Goal: Submit feedback/report problem: Submit feedback/report problem

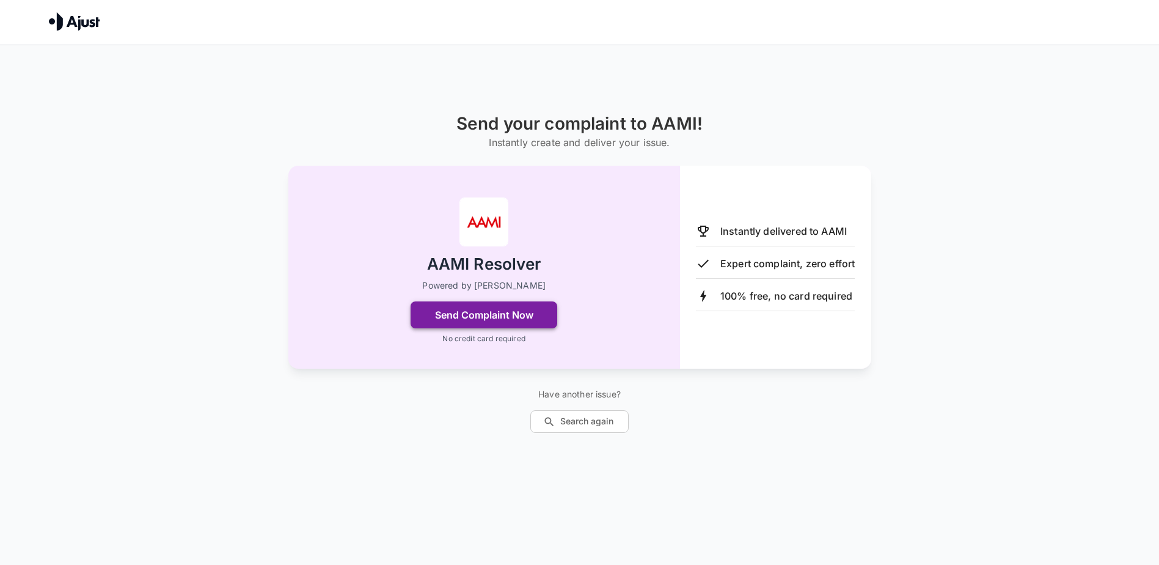
click at [509, 311] on button "Send Complaint Now" at bounding box center [484, 314] width 147 height 27
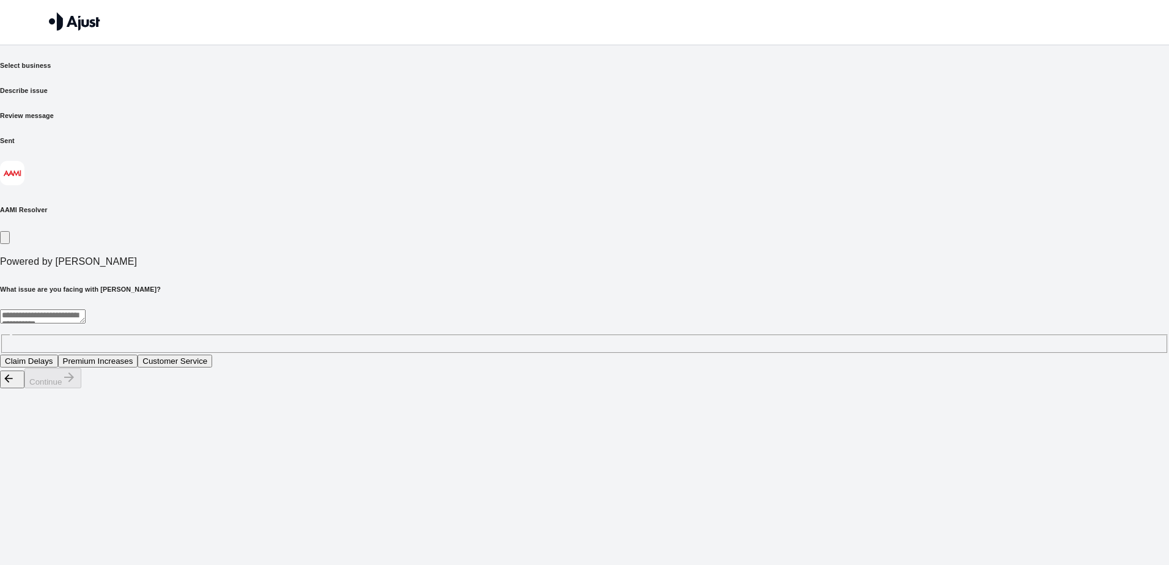
click at [86, 309] on textarea at bounding box center [43, 316] width 86 height 14
type textarea "**********"
click at [81, 388] on button "Continue" at bounding box center [52, 378] width 57 height 20
click at [367, 309] on div "* ​" at bounding box center [584, 331] width 1169 height 44
type textarea "**********"
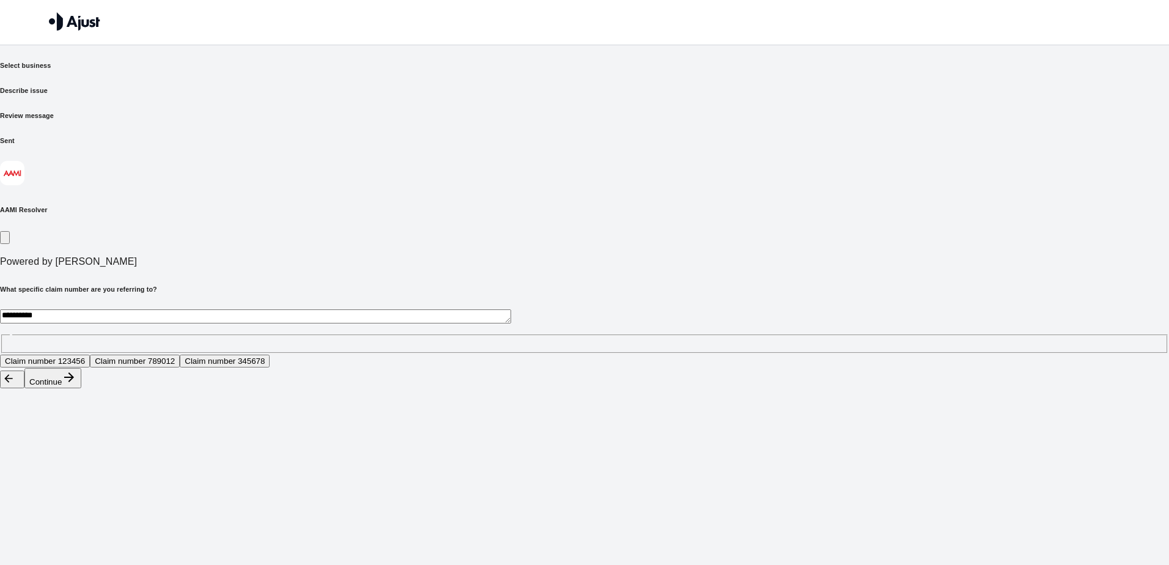
click at [74, 382] on icon "button" at bounding box center [69, 377] width 10 height 10
click at [100, 355] on button "Full approval of the claim" at bounding box center [50, 361] width 100 height 13
click at [81, 388] on button "Continue" at bounding box center [52, 378] width 57 height 20
click button "Continue" at bounding box center [52, 363] width 57 height 20
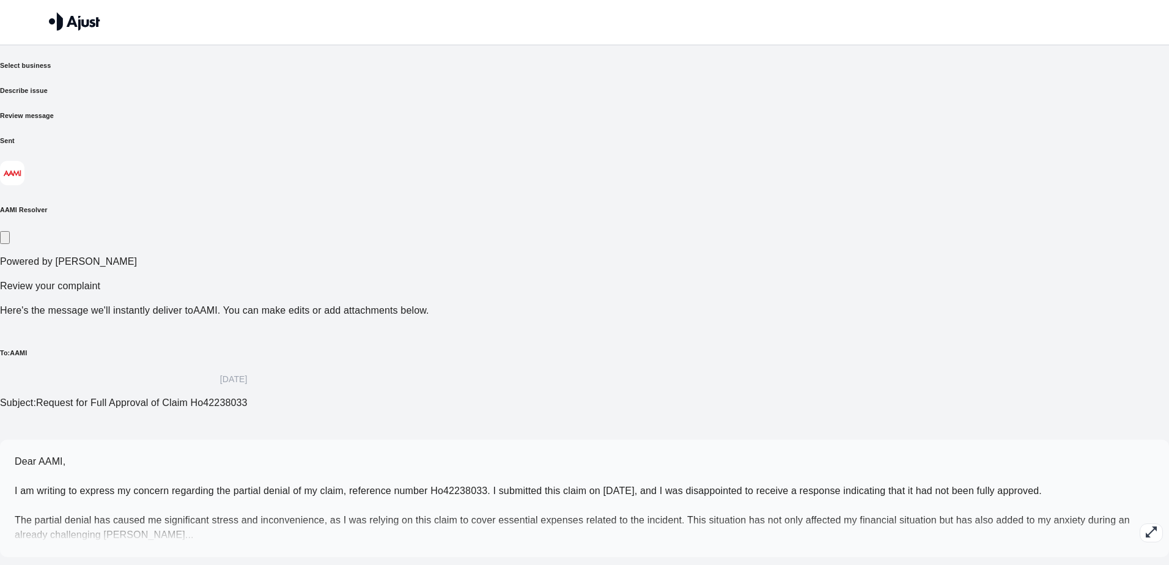
click at [1144, 524] on icon "button" at bounding box center [1151, 531] width 15 height 15
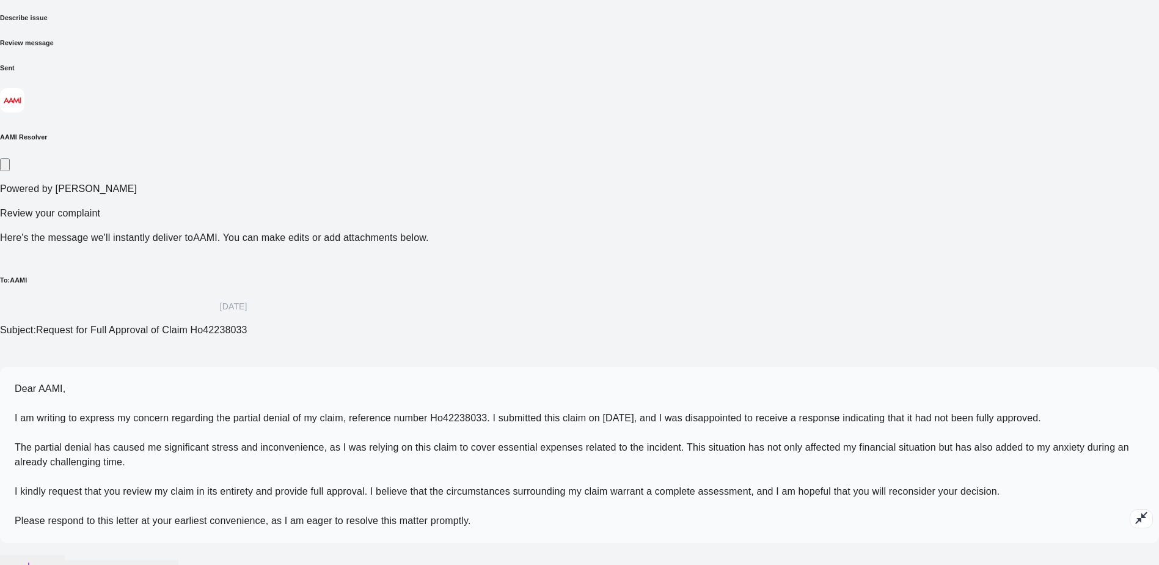
scroll to position [82, 0]
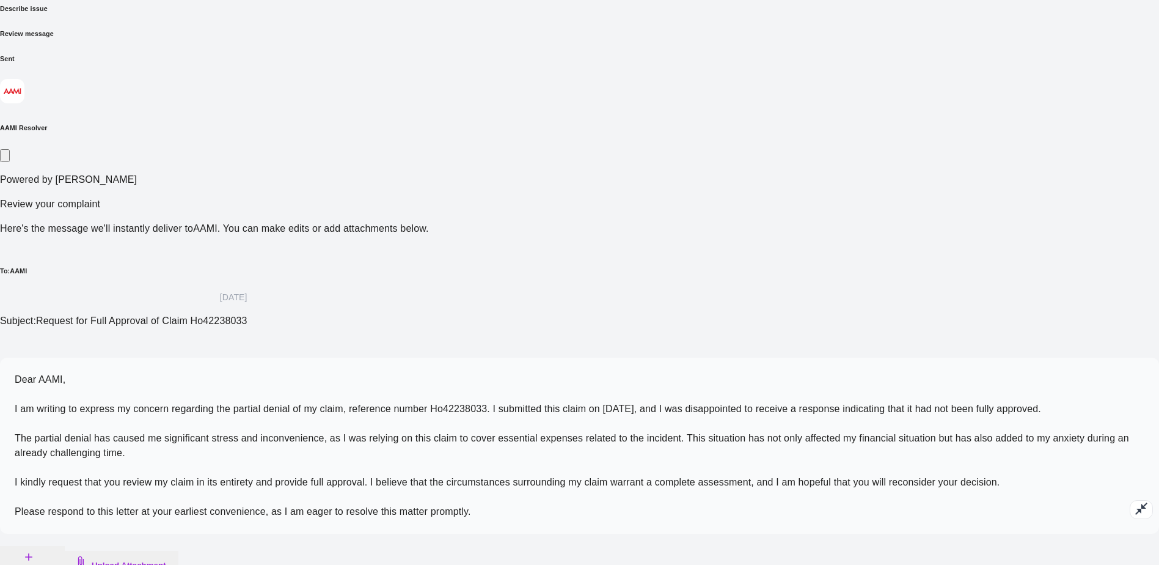
click at [636, 374] on span "Dear AAMI, I am writing to express my concern regarding the partial denial of m…" at bounding box center [572, 445] width 1115 height 142
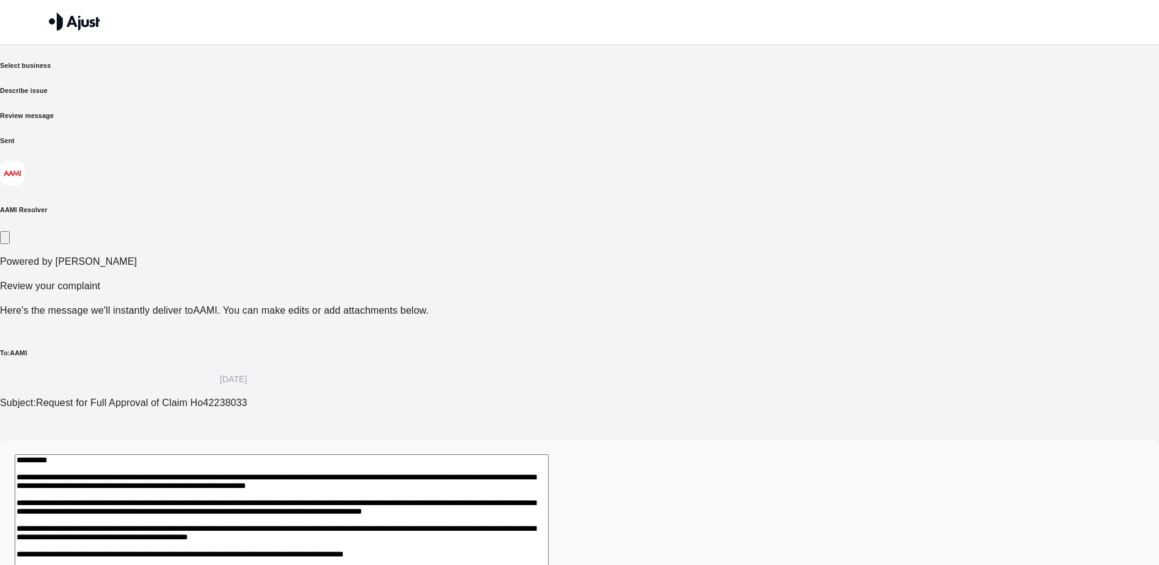
click at [524, 454] on textarea "**********" at bounding box center [282, 559] width 534 height 211
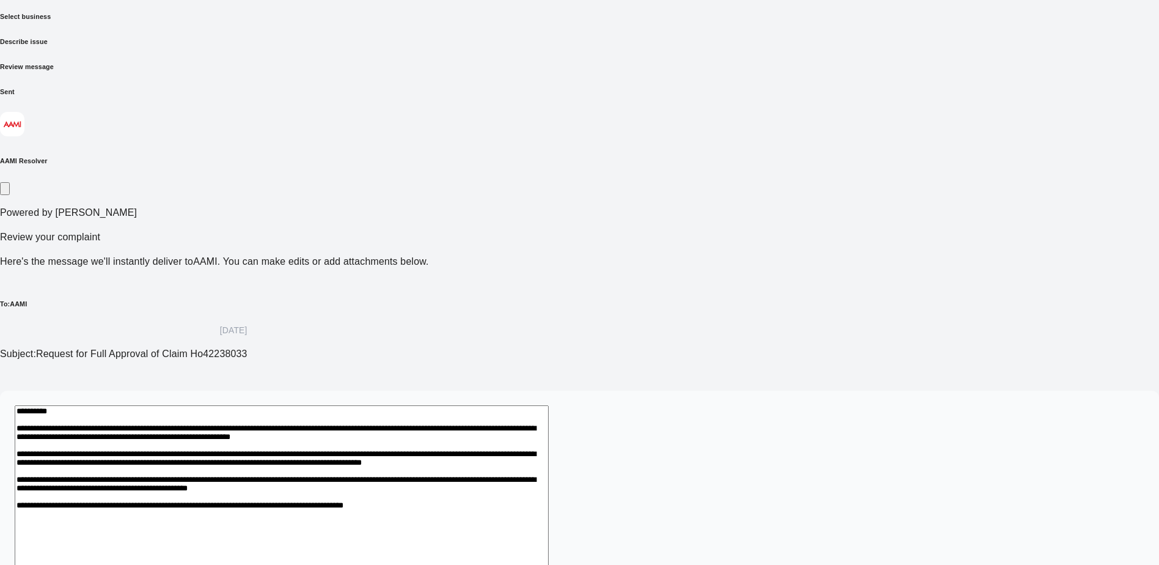
click at [549, 405] on textarea "**********" at bounding box center [282, 510] width 534 height 211
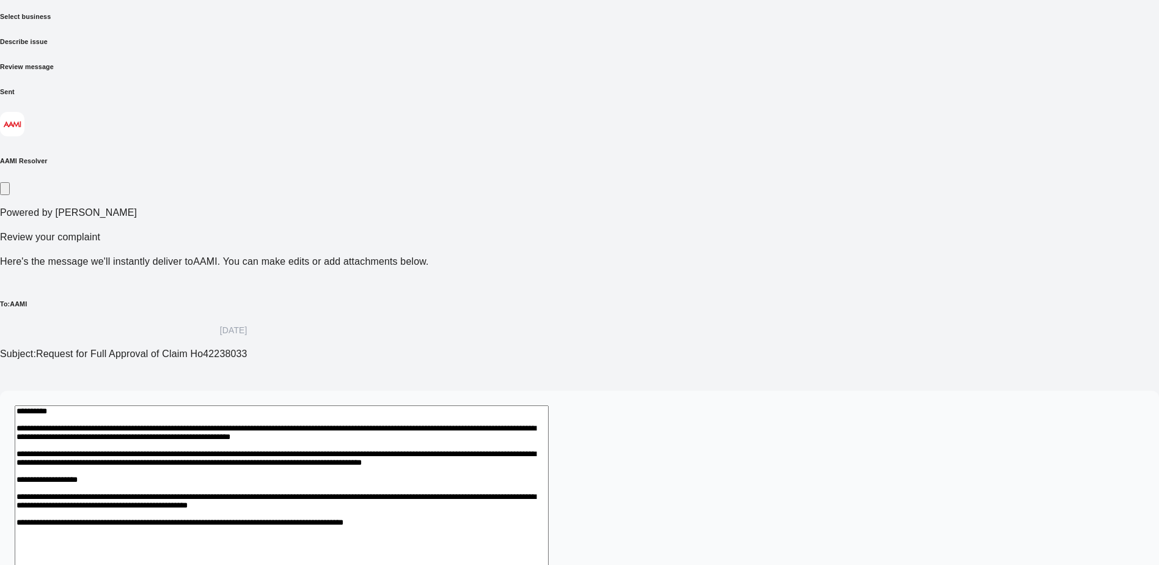
click at [433, 405] on textarea "**********" at bounding box center [282, 524] width 534 height 239
click at [421, 405] on textarea "**********" at bounding box center [282, 524] width 534 height 239
click at [318, 405] on textarea "**********" at bounding box center [282, 524] width 534 height 239
click at [445, 405] on textarea "**********" at bounding box center [282, 524] width 534 height 239
click at [474, 405] on textarea "**********" at bounding box center [282, 524] width 534 height 239
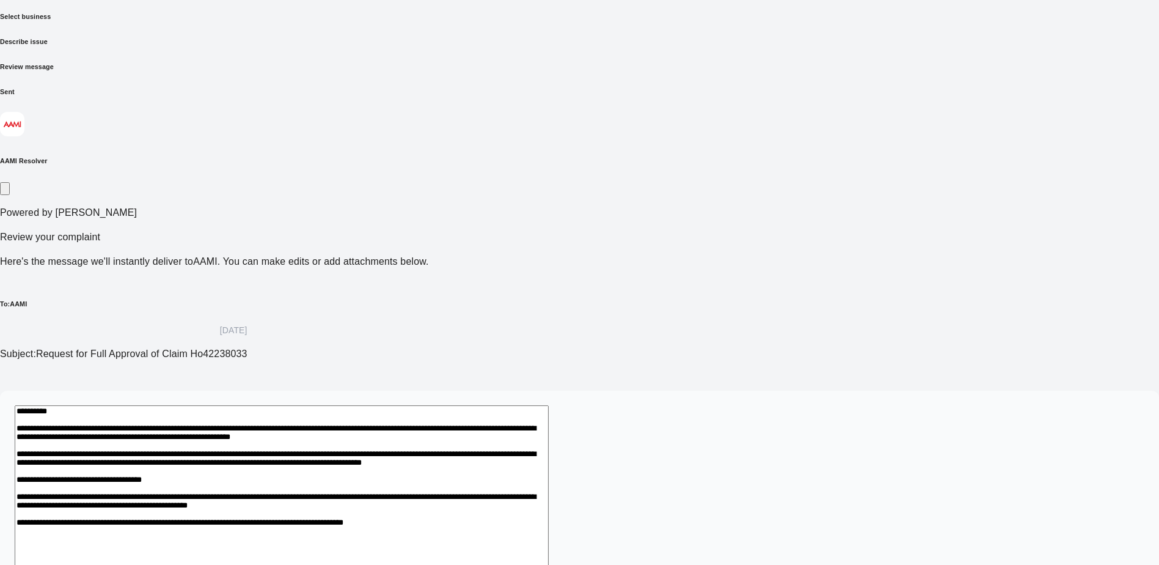
click at [517, 405] on textarea "**********" at bounding box center [282, 524] width 534 height 239
click at [507, 405] on textarea "**********" at bounding box center [282, 524] width 534 height 239
click at [549, 405] on textarea "**********" at bounding box center [282, 524] width 534 height 239
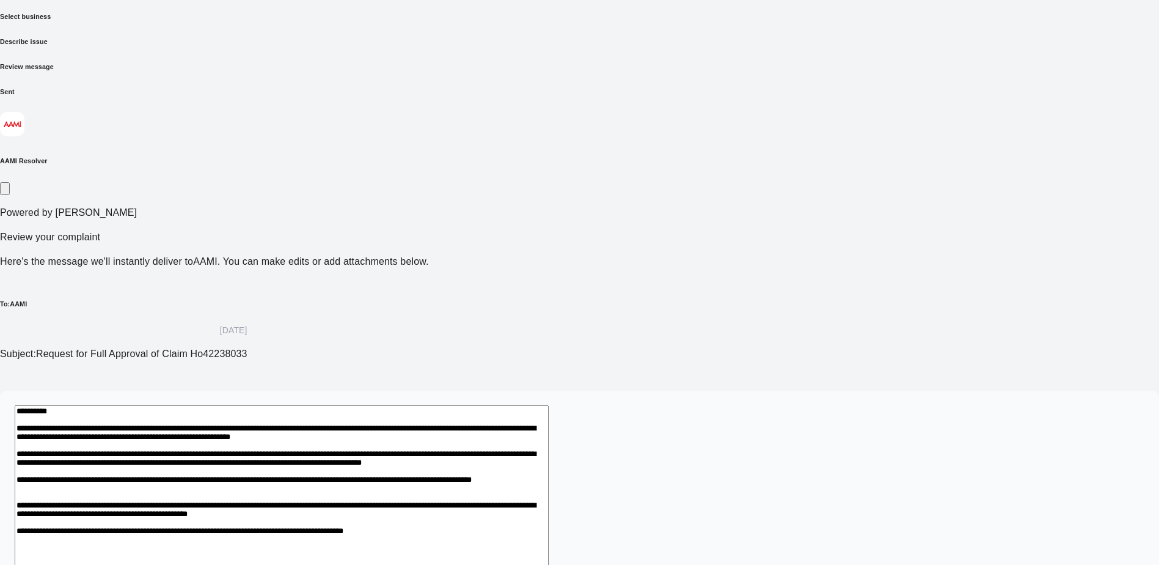
click at [522, 405] on textarea at bounding box center [282, 538] width 534 height 267
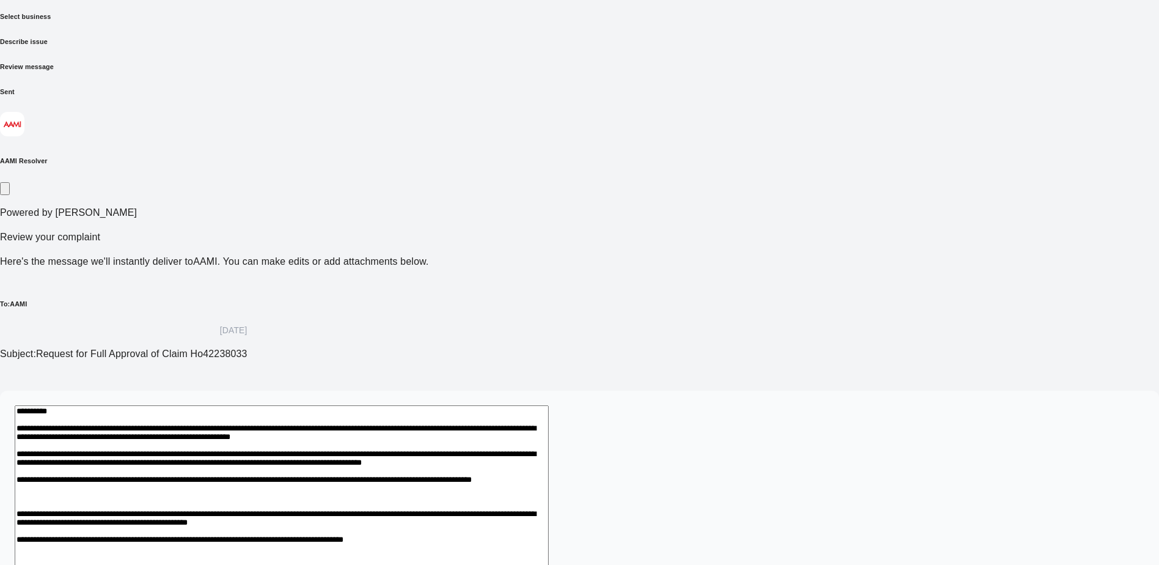
click at [520, 405] on textarea at bounding box center [282, 545] width 534 height 281
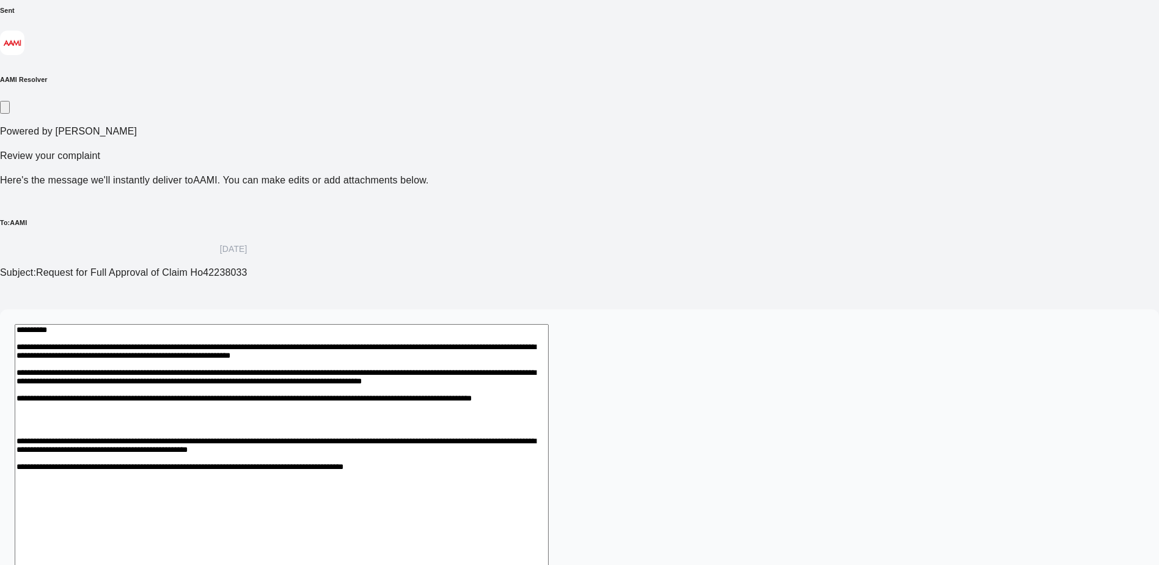
scroll to position [133, 0]
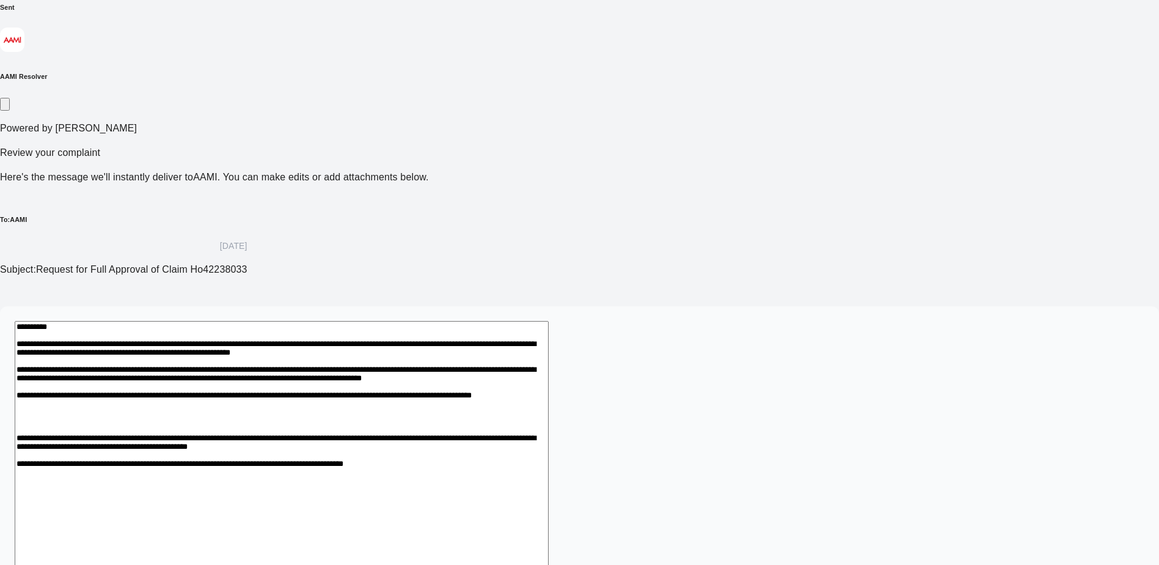
click at [313, 321] on textarea at bounding box center [282, 468] width 534 height 295
drag, startPoint x: 313, startPoint y: 299, endPoint x: 833, endPoint y: 320, distance: 520.6
click at [549, 321] on textarea at bounding box center [282, 468] width 534 height 295
drag, startPoint x: 576, startPoint y: 326, endPoint x: 554, endPoint y: 343, distance: 27.9
click at [549, 343] on textarea at bounding box center [282, 468] width 534 height 295
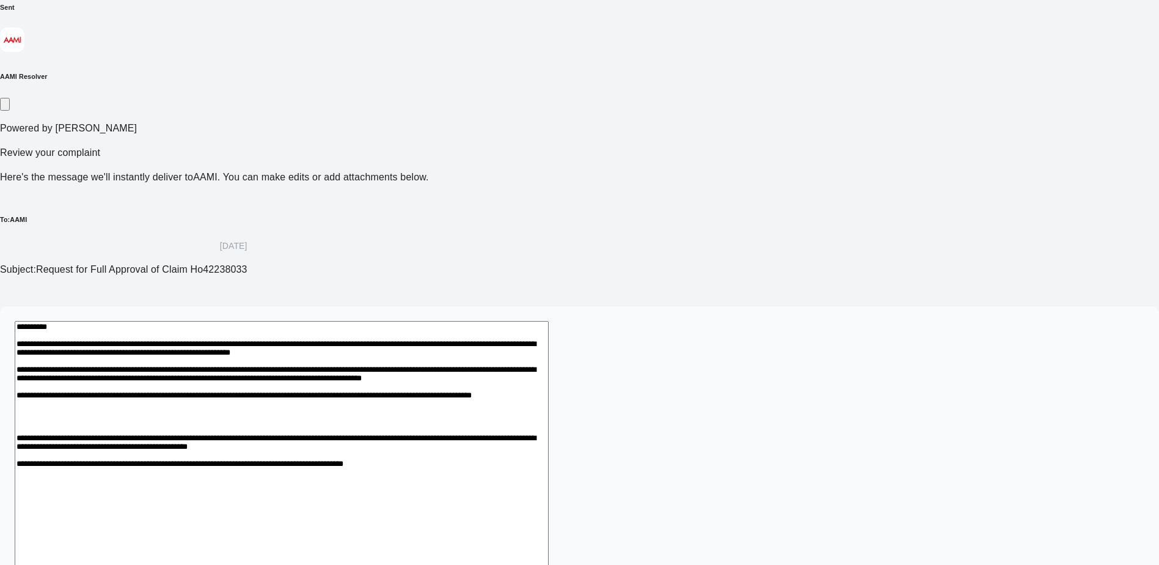
click at [549, 321] on textarea at bounding box center [282, 468] width 534 height 295
click at [513, 321] on textarea at bounding box center [282, 468] width 534 height 295
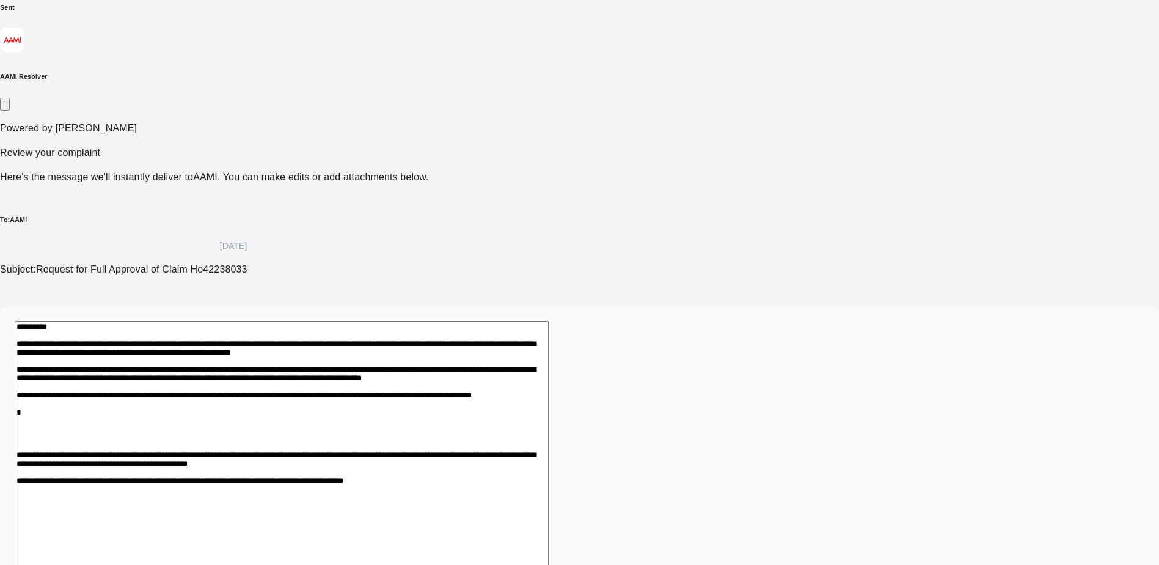
click at [520, 321] on textarea at bounding box center [282, 482] width 534 height 323
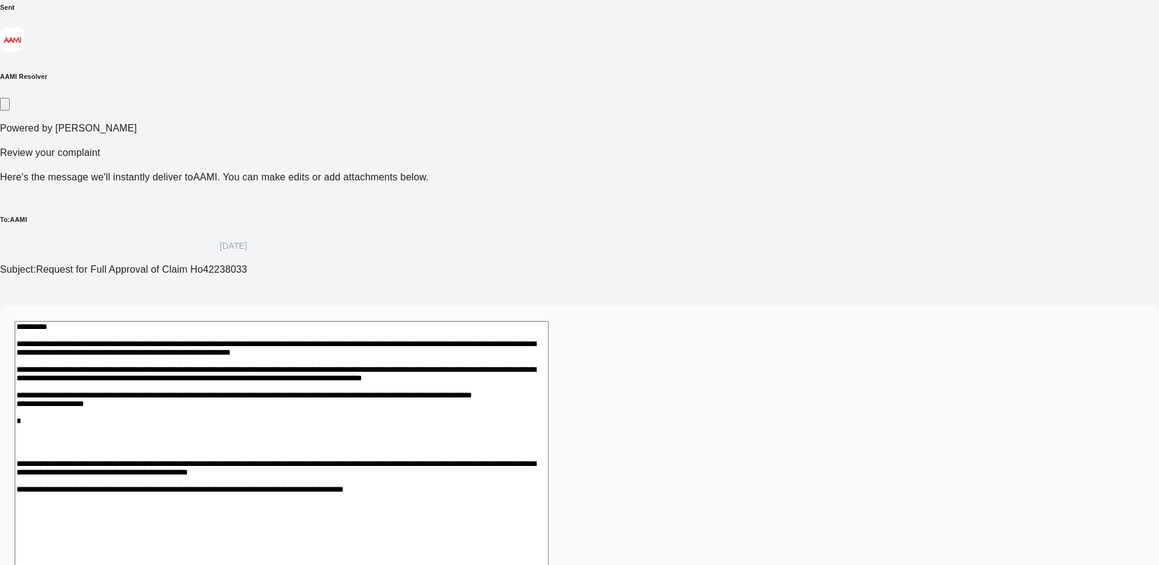
click at [375, 329] on textarea at bounding box center [282, 489] width 534 height 337
click at [462, 334] on textarea at bounding box center [282, 489] width 534 height 337
click at [392, 321] on textarea at bounding box center [282, 489] width 534 height 337
click at [313, 341] on textarea at bounding box center [282, 489] width 534 height 337
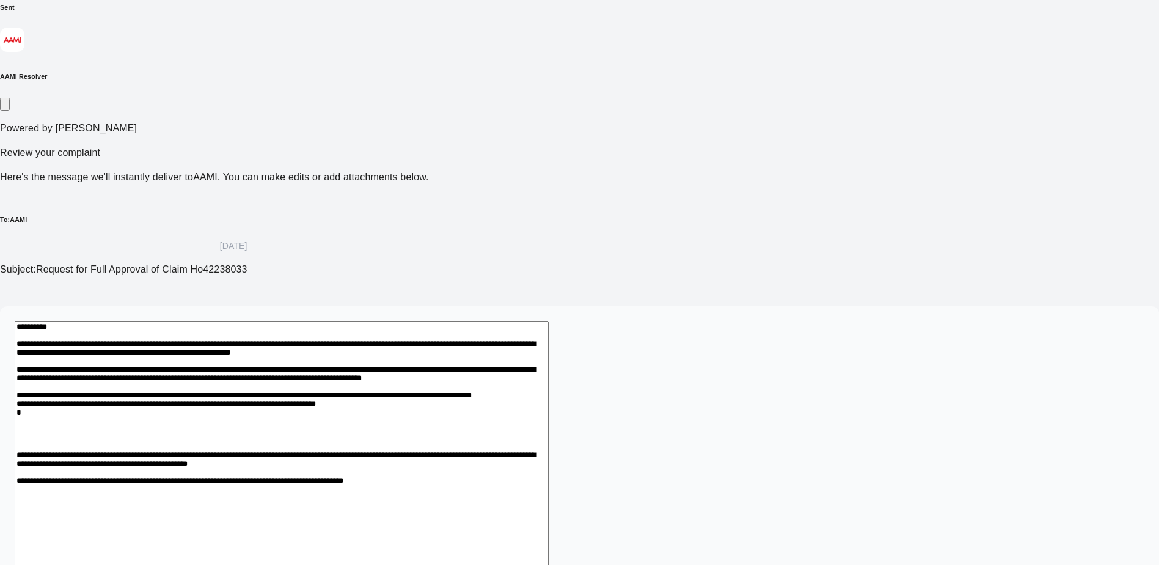
click at [312, 326] on textarea at bounding box center [282, 482] width 534 height 323
click at [316, 326] on textarea at bounding box center [282, 482] width 534 height 323
click at [315, 328] on textarea at bounding box center [282, 482] width 534 height 323
click at [549, 329] on textarea at bounding box center [282, 482] width 534 height 323
click at [381, 340] on textarea at bounding box center [282, 489] width 534 height 337
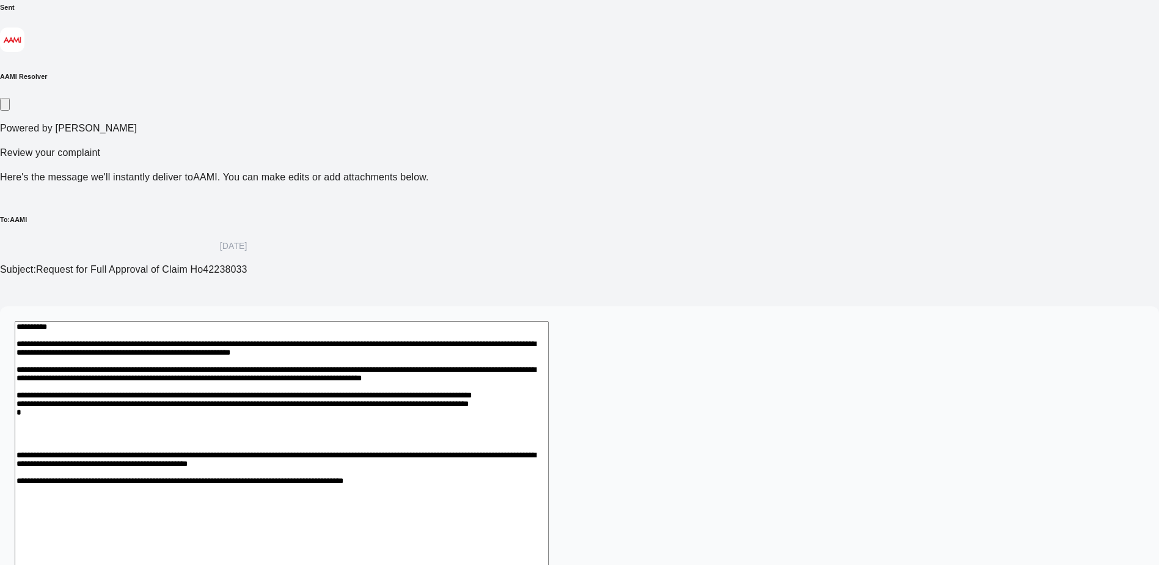
click at [422, 341] on textarea at bounding box center [282, 489] width 534 height 337
click at [420, 342] on textarea at bounding box center [282, 489] width 534 height 337
click at [423, 342] on textarea at bounding box center [282, 489] width 534 height 337
click at [486, 342] on textarea at bounding box center [282, 489] width 534 height 337
click at [509, 343] on textarea at bounding box center [282, 489] width 534 height 337
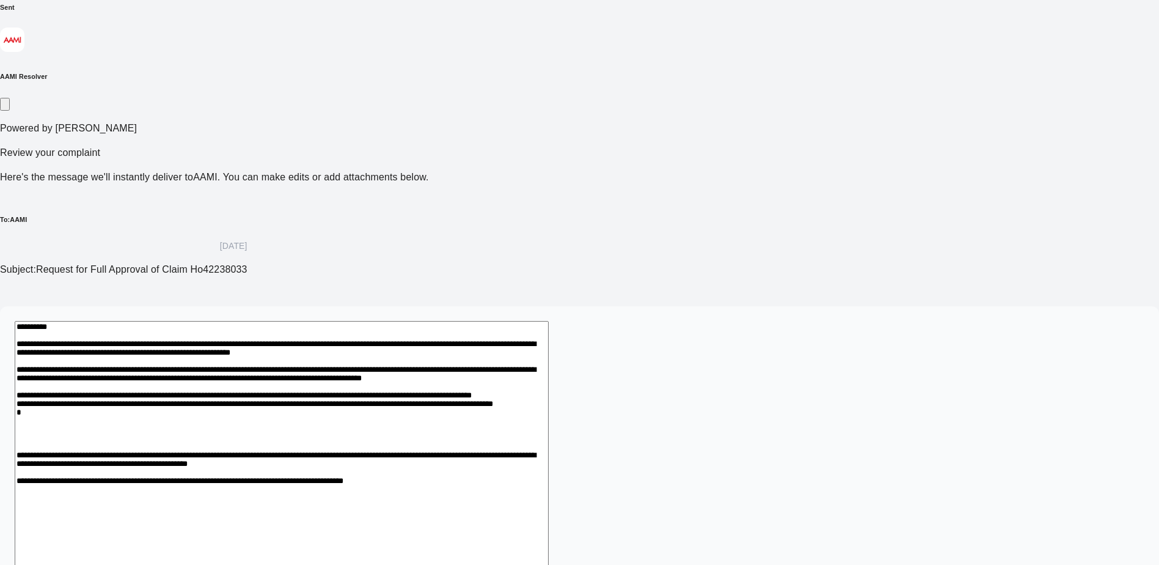
click at [542, 340] on textarea at bounding box center [282, 489] width 534 height 337
click at [549, 331] on textarea at bounding box center [282, 482] width 534 height 323
click at [322, 345] on textarea at bounding box center [282, 489] width 534 height 337
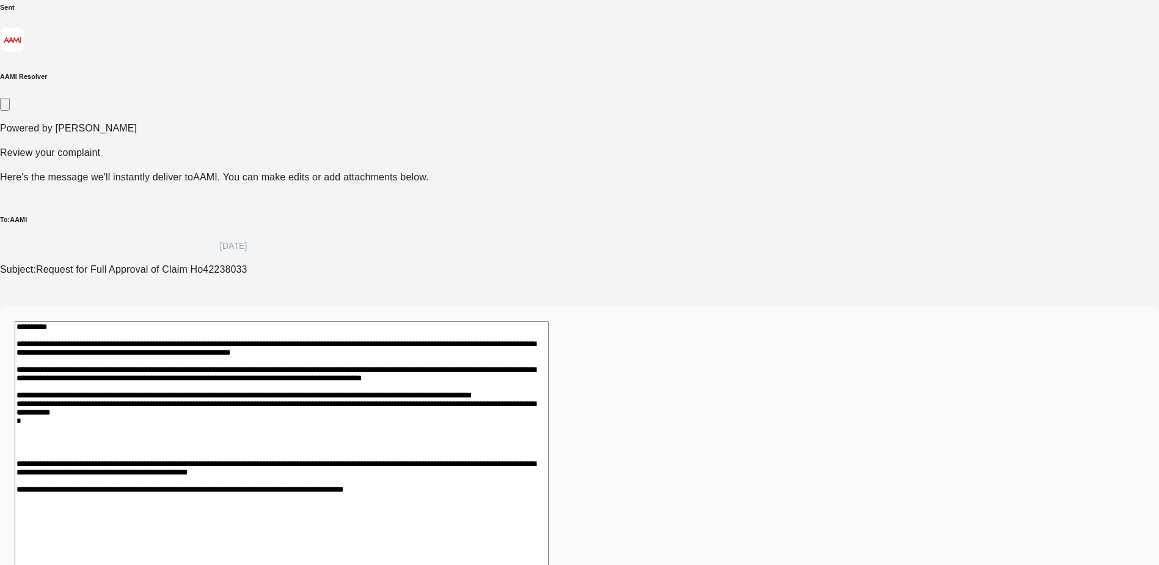
click at [549, 327] on textarea at bounding box center [282, 489] width 534 height 337
click at [312, 425] on textarea at bounding box center [282, 489] width 534 height 337
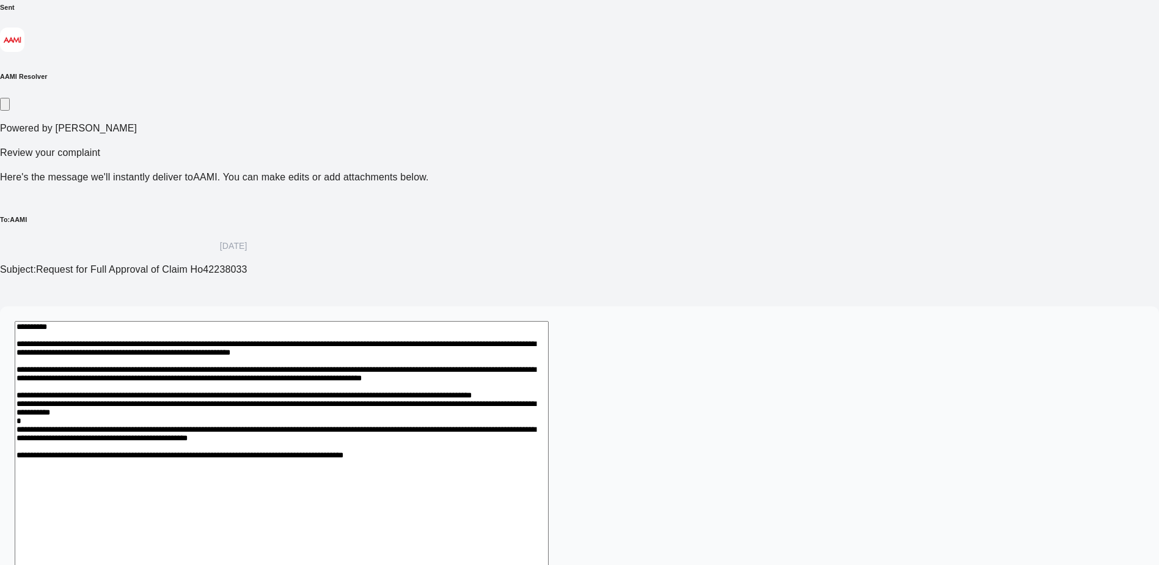
scroll to position [119, 0]
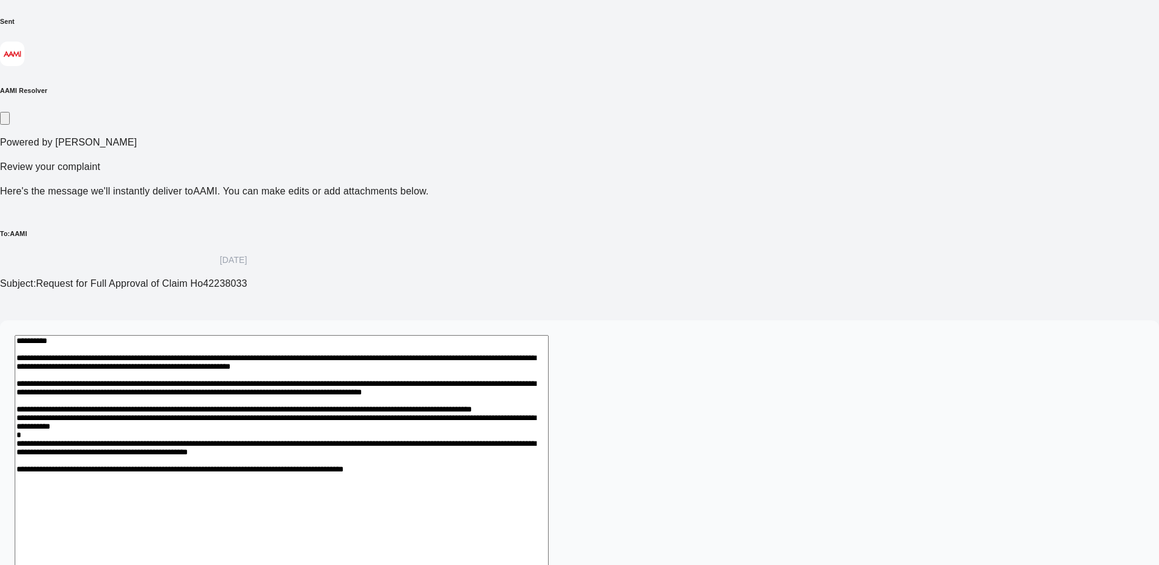
type textarea "**********"
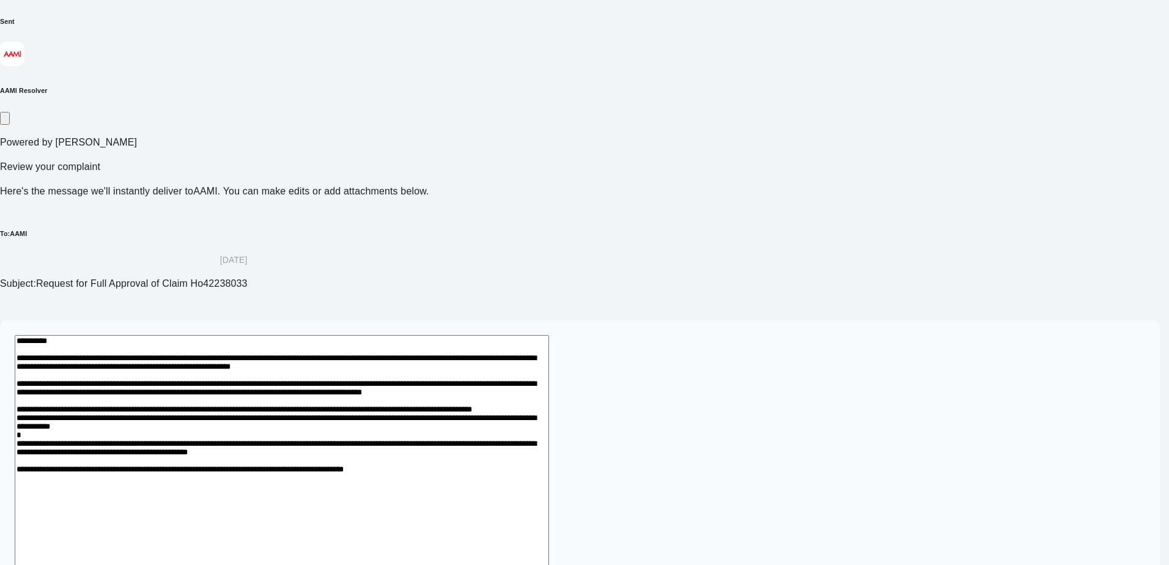
drag, startPoint x: 232, startPoint y: 371, endPoint x: 226, endPoint y: 372, distance: 6.2
type textarea "**********"
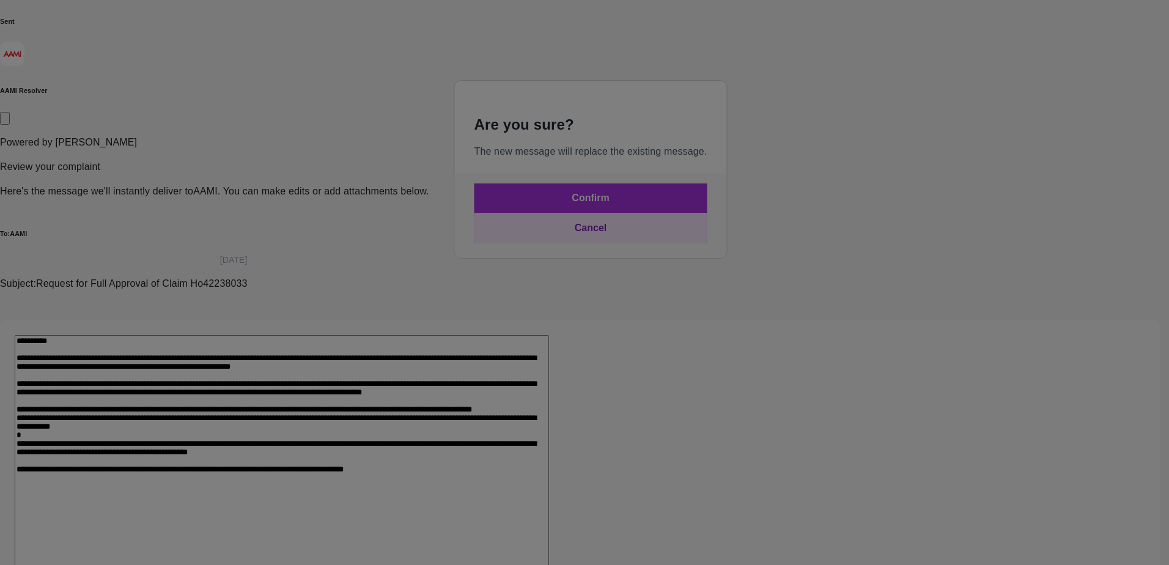
click at [597, 243] on button "Cancel" at bounding box center [590, 228] width 233 height 31
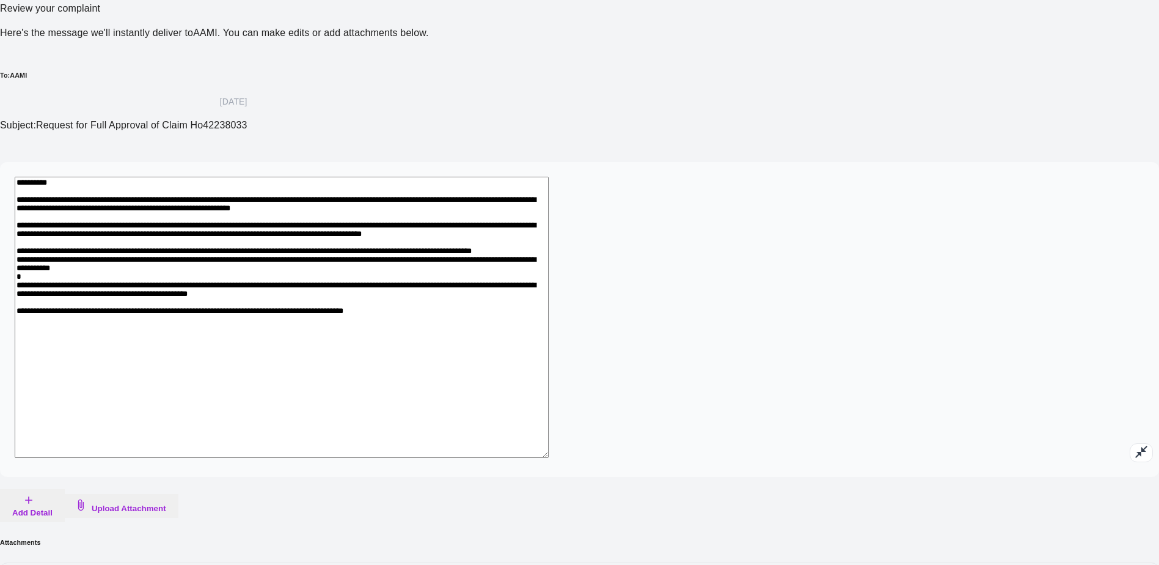
scroll to position [314, 0]
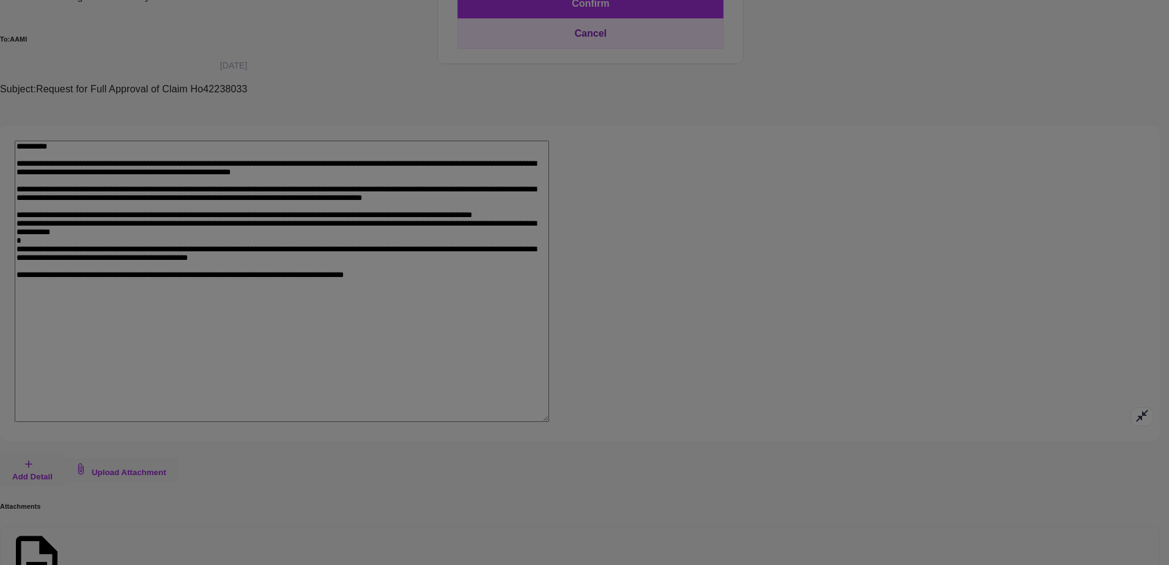
click at [589, 49] on button "Cancel" at bounding box center [590, 33] width 266 height 31
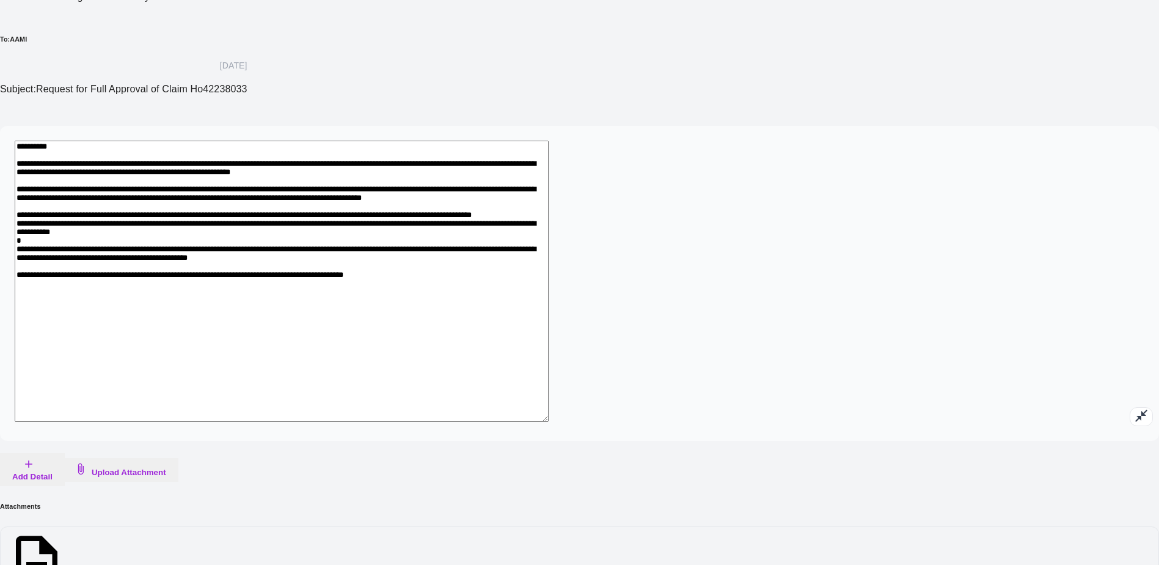
click at [335, 353] on div at bounding box center [579, 282] width 1159 height 565
drag, startPoint x: 335, startPoint y: 353, endPoint x: 307, endPoint y: 349, distance: 28.4
click at [57, 536] on icon at bounding box center [37, 562] width 42 height 52
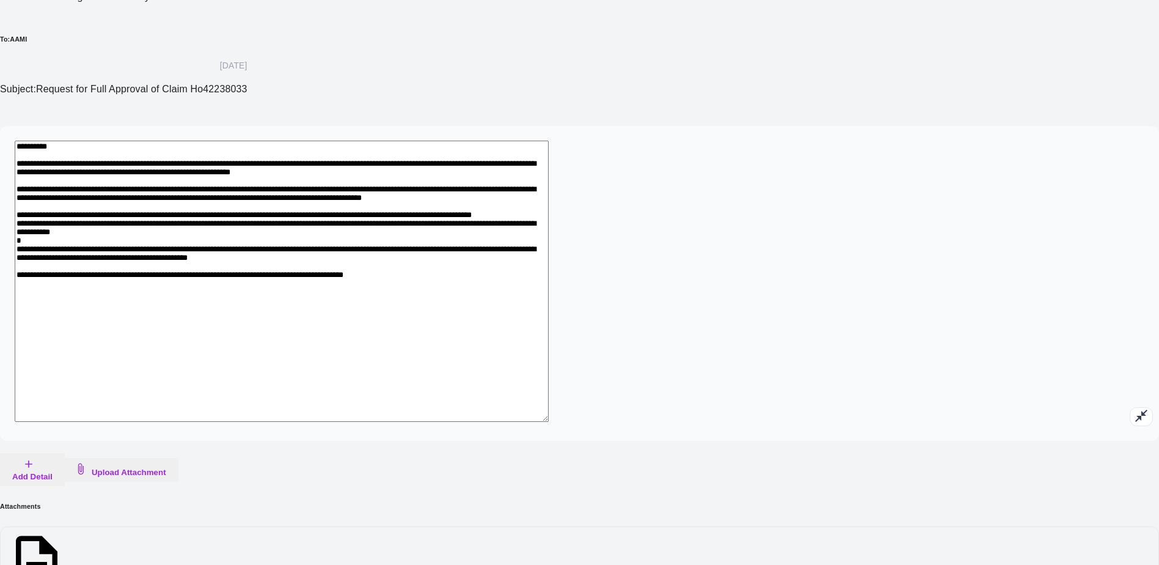
drag, startPoint x: 307, startPoint y: 349, endPoint x: 258, endPoint y: 334, distance: 51.2
click at [258, 334] on div "Select business Describe issue Review message Sent AAMI Resolver Powered by [PE…" at bounding box center [579, 420] width 1159 height 1347
click at [178, 458] on button "Upload Attachment" at bounding box center [122, 470] width 114 height 24
click at [549, 235] on textarea at bounding box center [282, 281] width 534 height 281
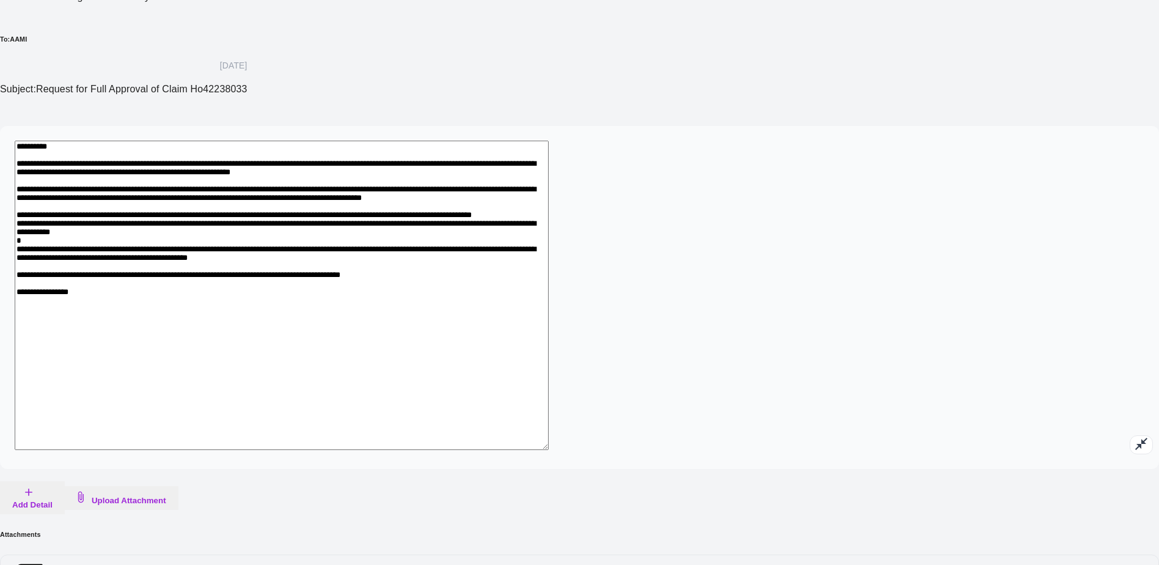
click at [357, 260] on textarea at bounding box center [282, 295] width 534 height 309
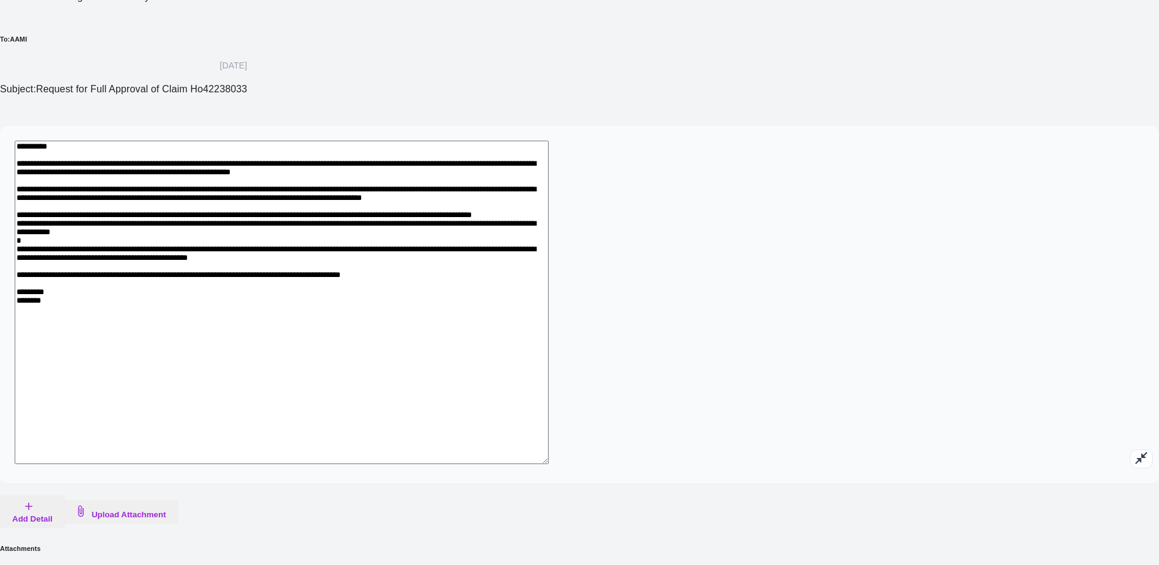
click at [355, 273] on textarea at bounding box center [282, 302] width 534 height 323
click at [405, 276] on textarea at bounding box center [282, 302] width 534 height 323
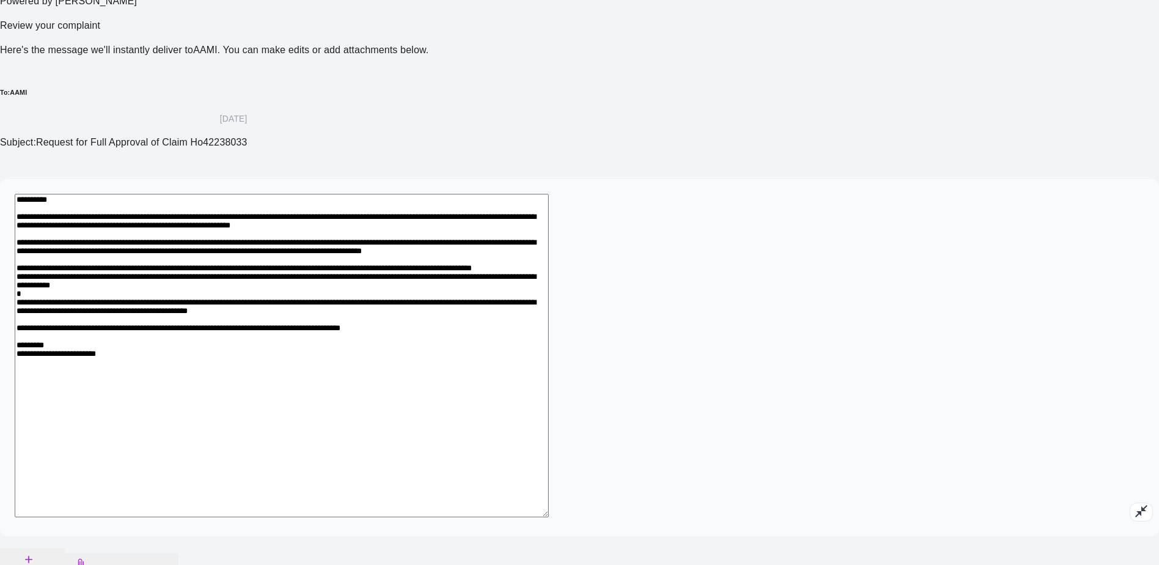
scroll to position [191, 0]
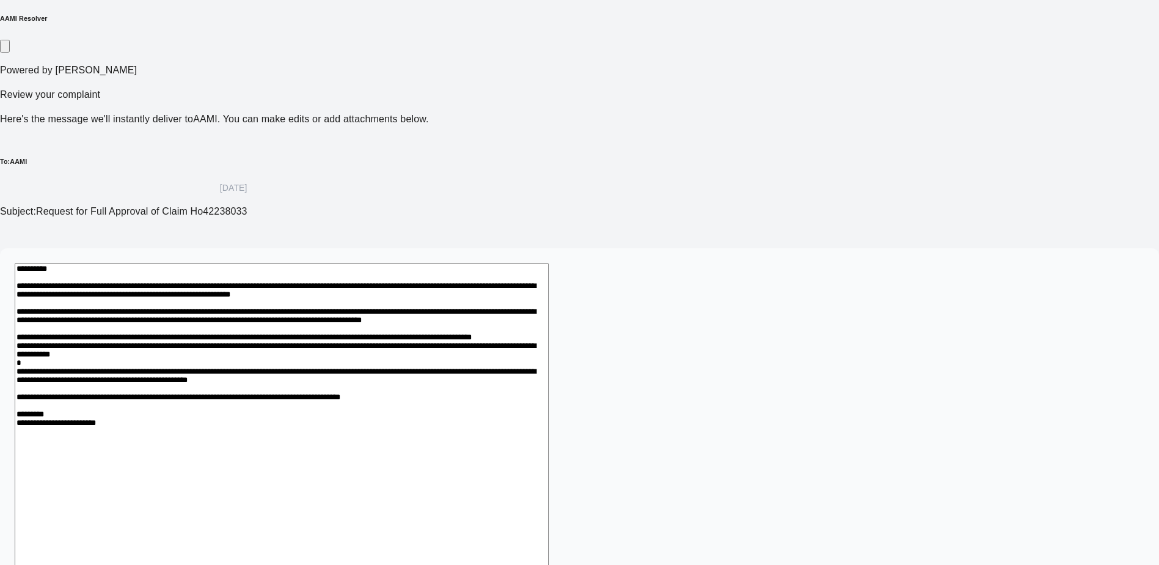
click at [549, 285] on textarea at bounding box center [282, 424] width 534 height 323
click at [440, 263] on textarea at bounding box center [282, 431] width 534 height 337
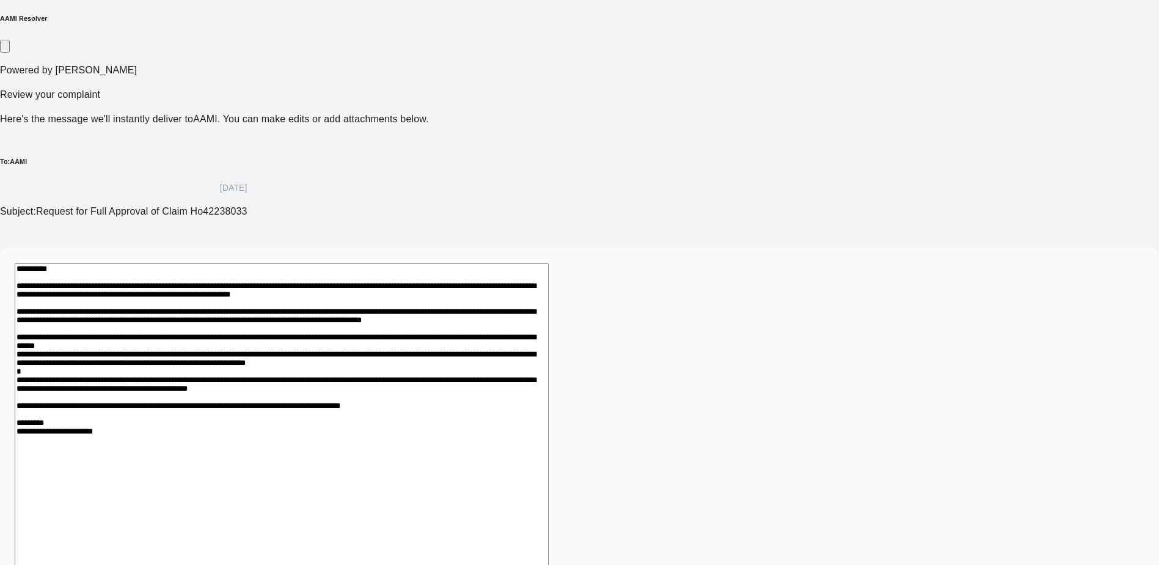
click at [549, 263] on textarea at bounding box center [282, 431] width 534 height 337
click at [331, 266] on textarea at bounding box center [282, 438] width 534 height 351
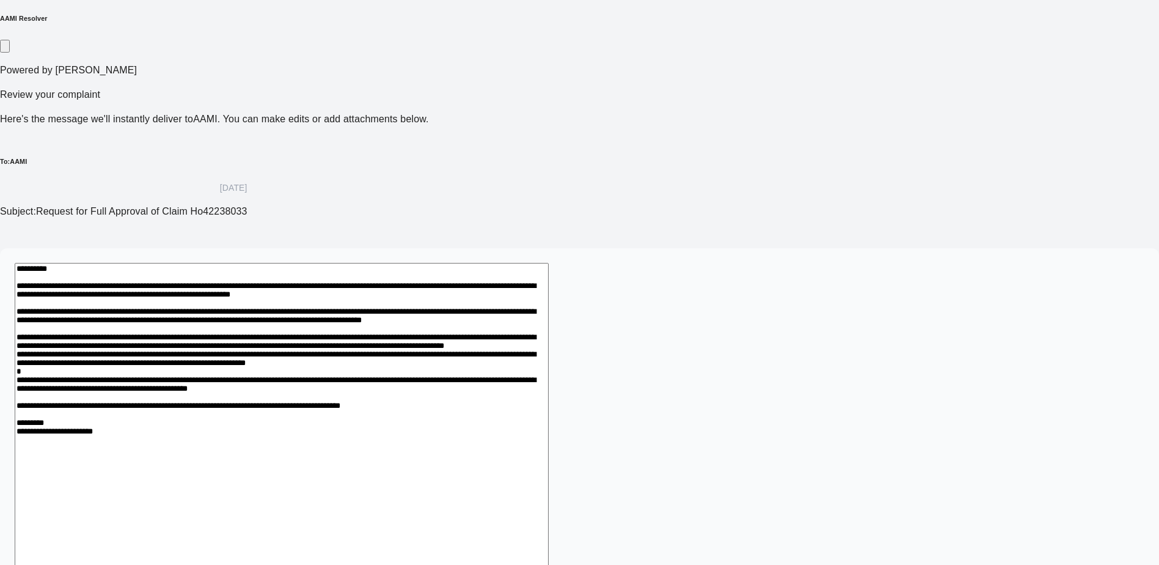
click at [549, 270] on textarea at bounding box center [282, 438] width 534 height 351
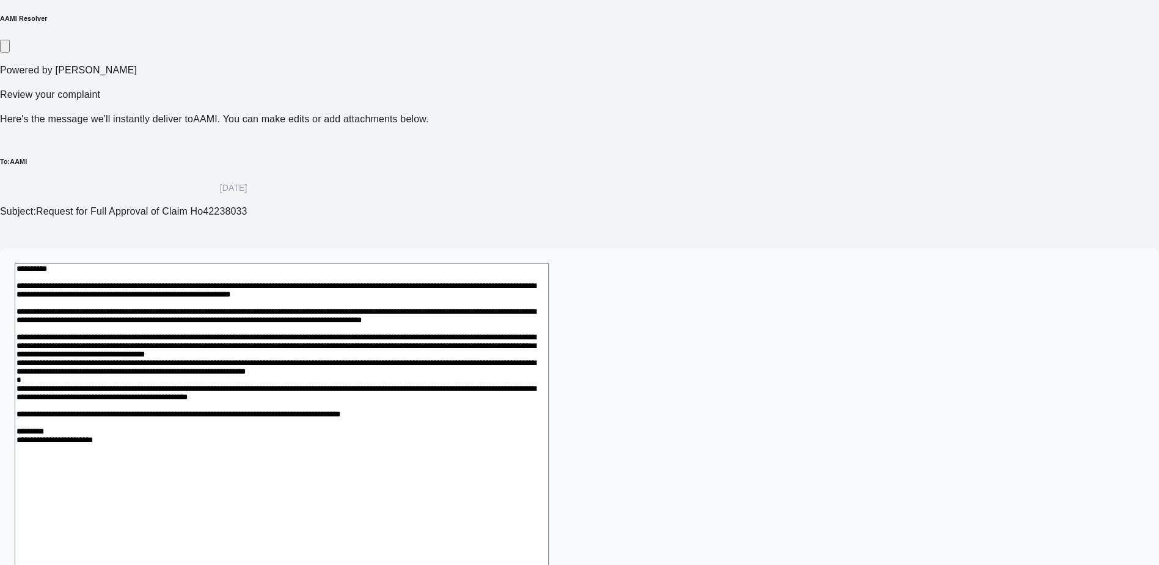
click at [497, 283] on textarea at bounding box center [282, 446] width 534 height 366
click at [549, 298] on textarea at bounding box center [282, 453] width 534 height 380
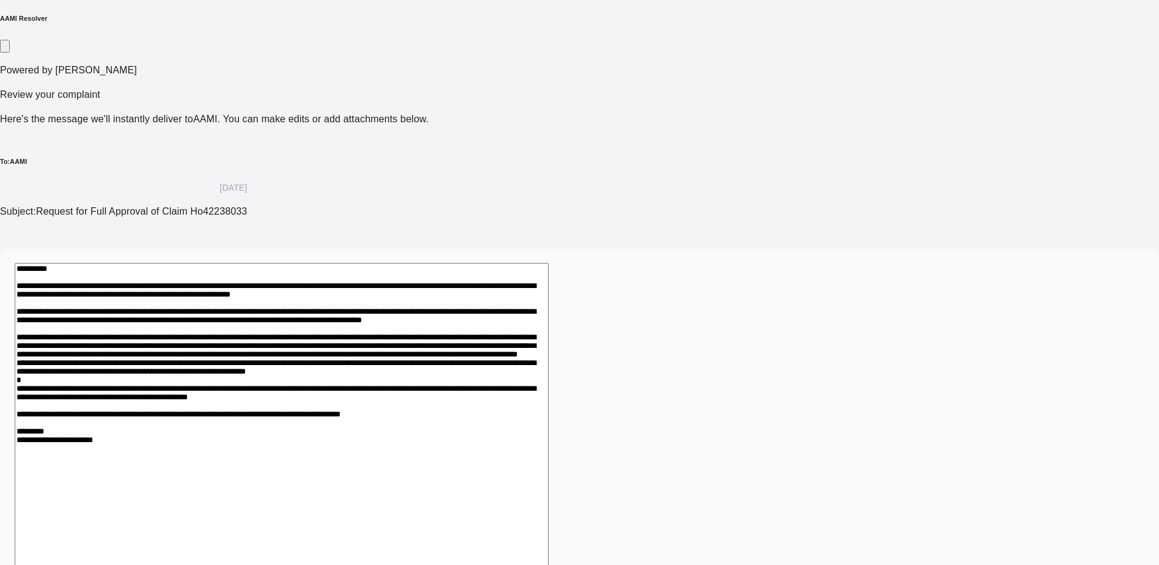
click at [549, 298] on textarea at bounding box center [282, 453] width 534 height 380
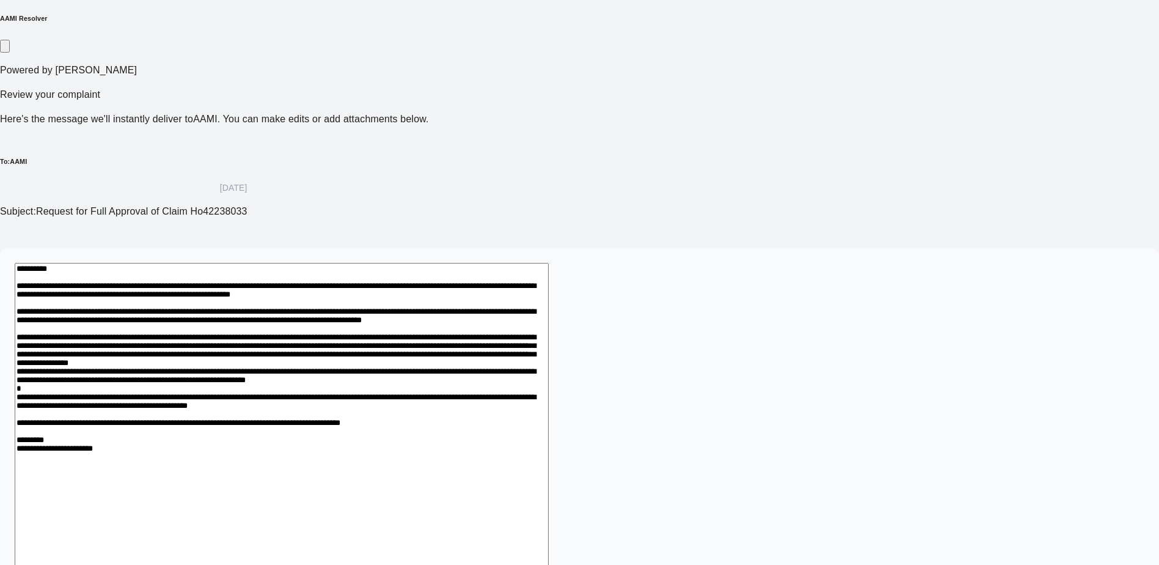
click at [549, 298] on textarea at bounding box center [282, 453] width 534 height 380
click at [549, 296] on textarea at bounding box center [282, 453] width 534 height 380
click at [356, 439] on textarea at bounding box center [282, 453] width 534 height 380
click at [397, 454] on textarea at bounding box center [282, 453] width 534 height 380
click at [475, 309] on textarea at bounding box center [282, 453] width 534 height 380
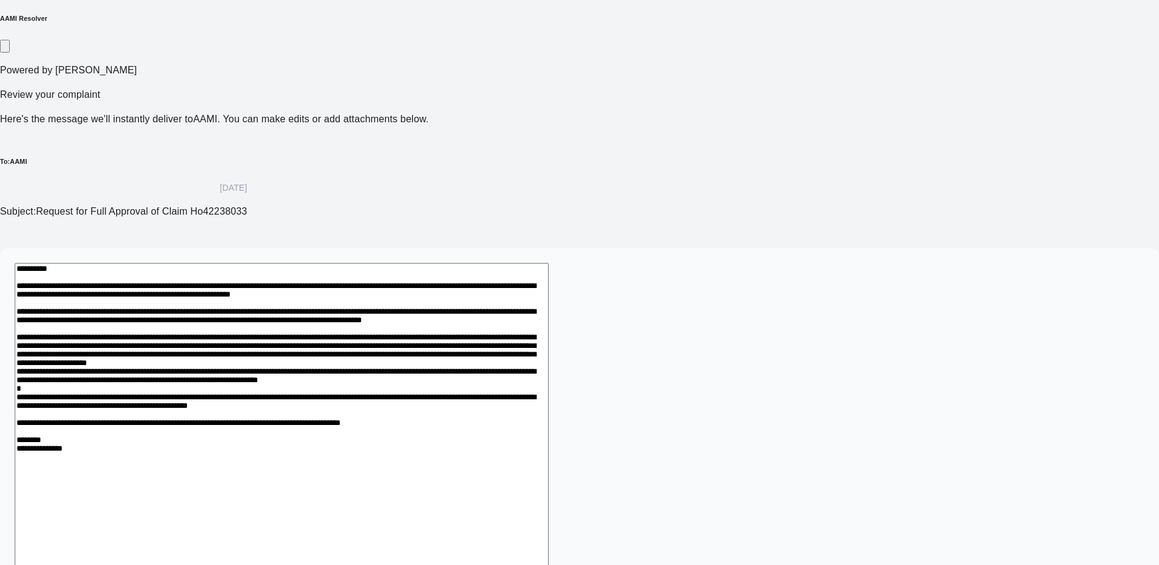
click at [447, 326] on textarea at bounding box center [282, 453] width 534 height 380
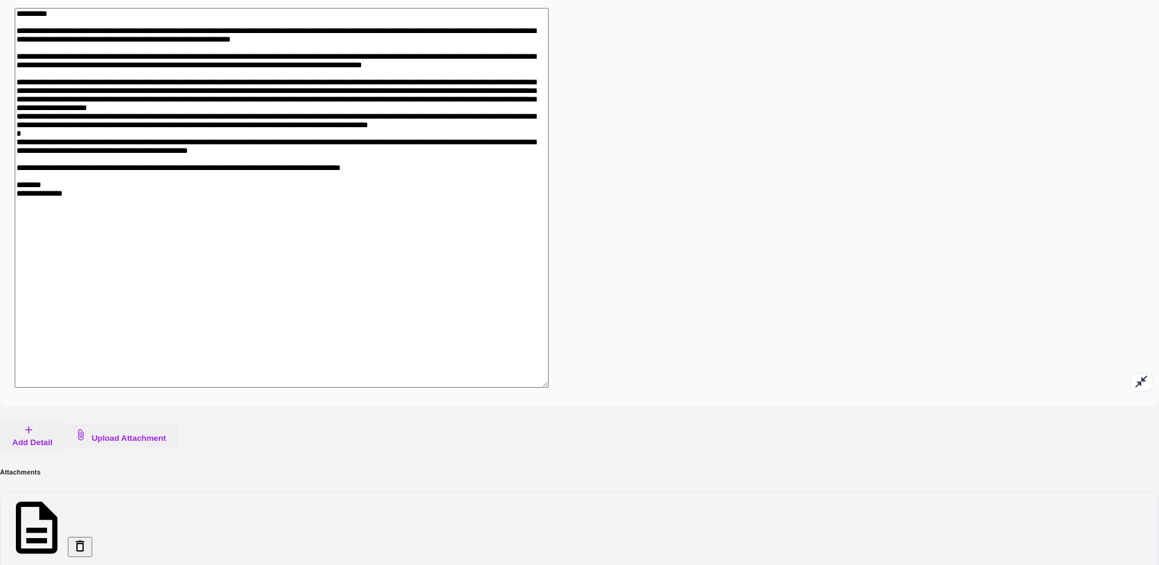
scroll to position [263, 0]
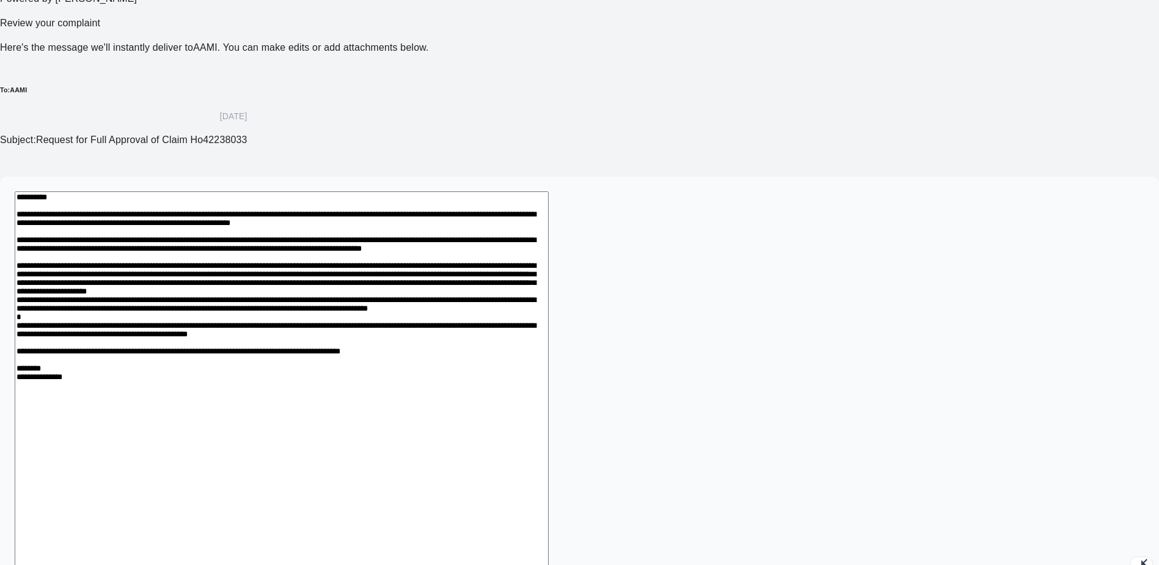
click at [549, 227] on textarea at bounding box center [282, 381] width 534 height 380
click at [549, 191] on textarea at bounding box center [282, 388] width 534 height 394
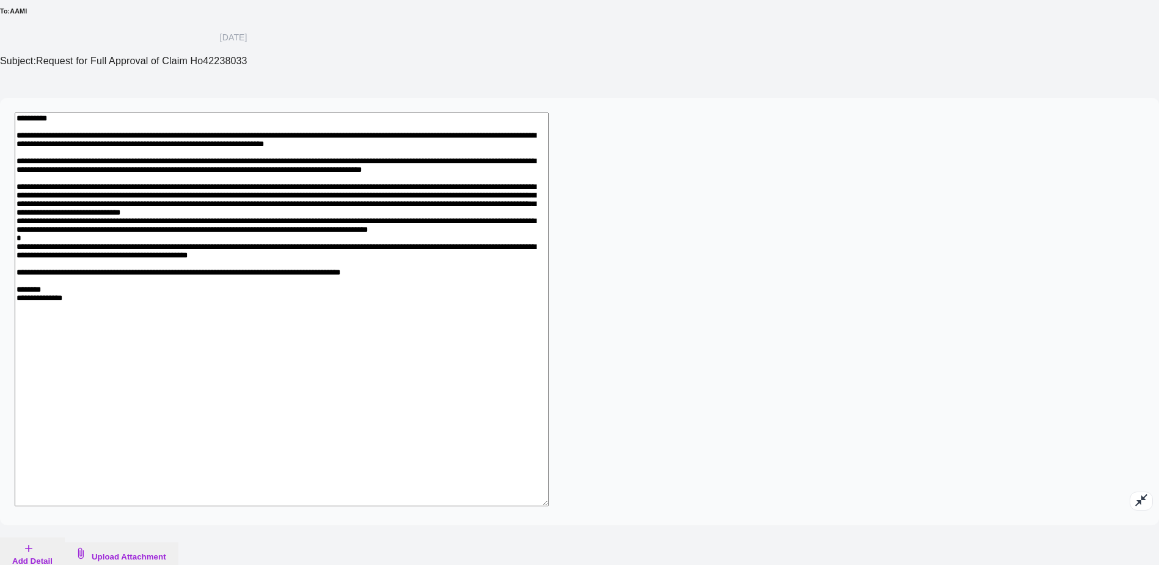
scroll to position [216, 0]
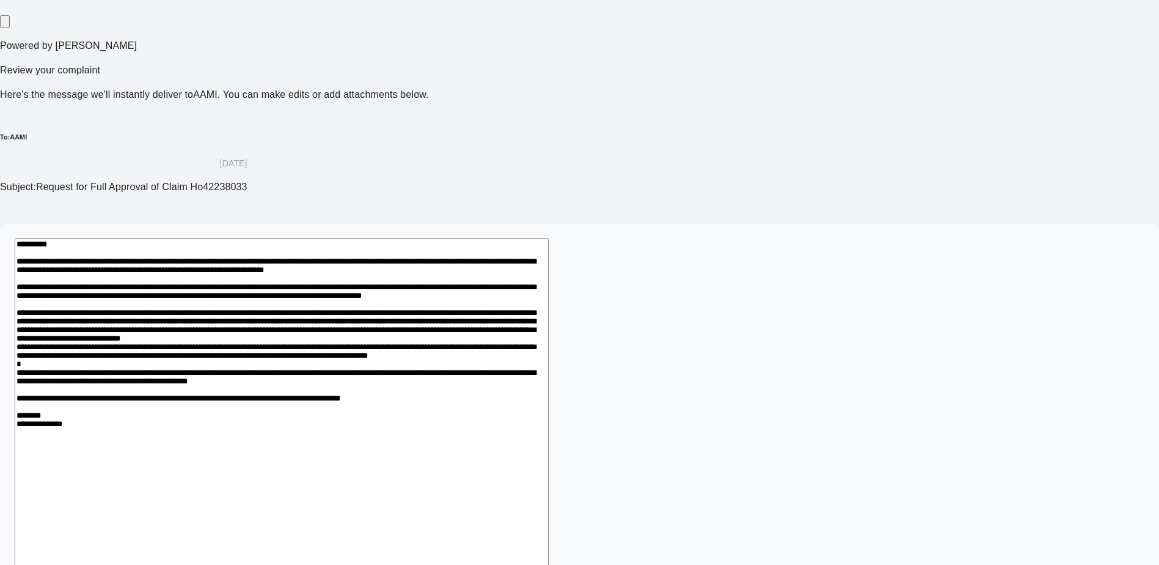
click at [496, 317] on textarea at bounding box center [282, 435] width 534 height 394
click at [549, 306] on textarea at bounding box center [282, 435] width 534 height 394
click at [412, 317] on textarea at bounding box center [282, 435] width 534 height 394
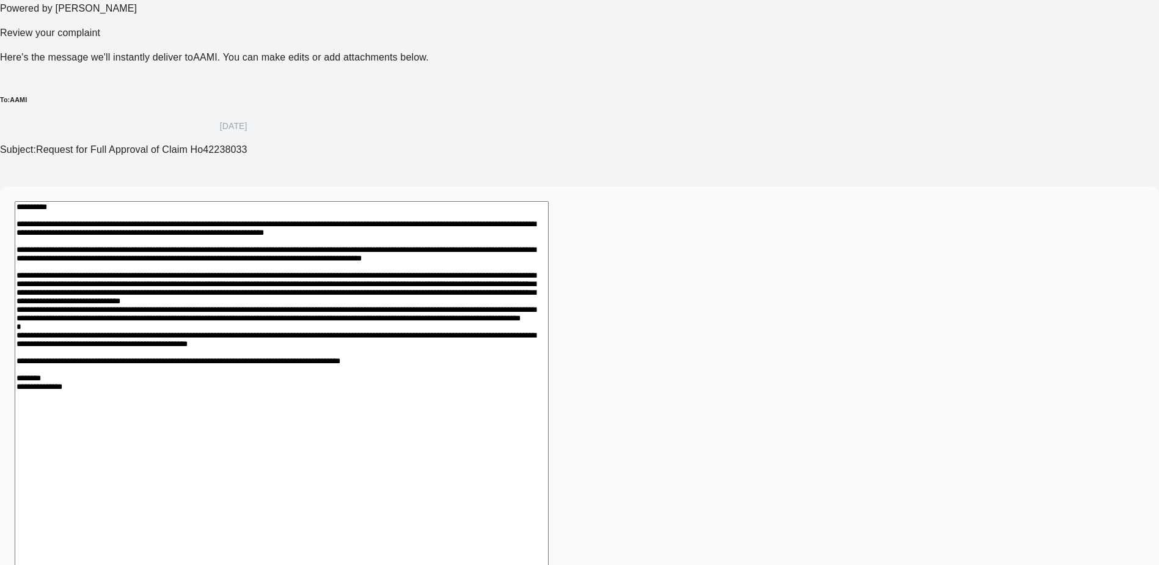
scroll to position [230, 0]
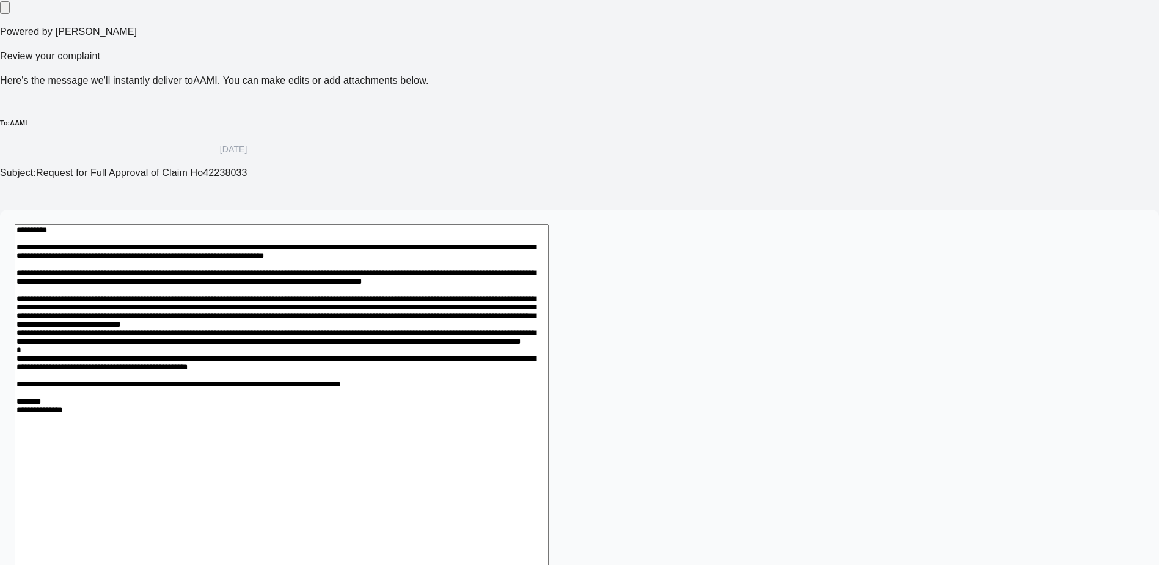
click at [445, 314] on textarea at bounding box center [282, 428] width 534 height 408
click at [549, 224] on textarea at bounding box center [282, 428] width 534 height 408
click at [549, 257] on textarea at bounding box center [282, 428] width 534 height 408
type textarea "**********"
